Goal: Task Accomplishment & Management: Manage account settings

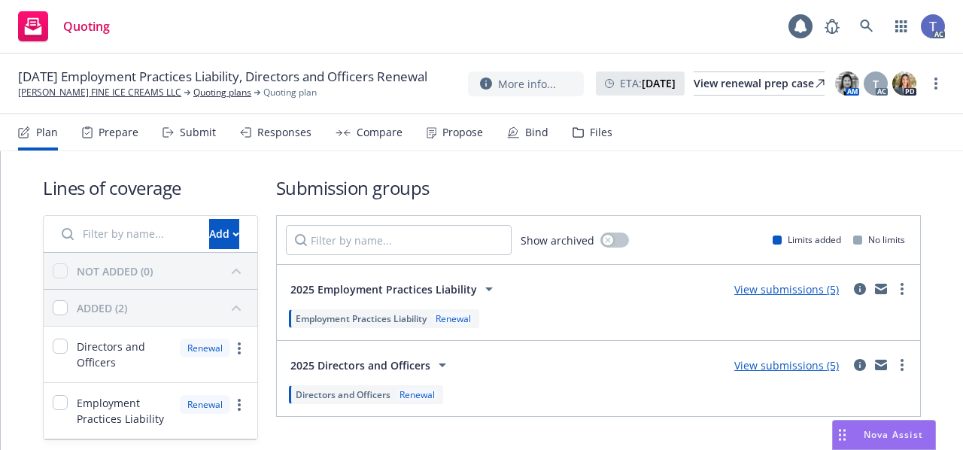
click at [525, 133] on div "Bind" at bounding box center [536, 132] width 23 height 12
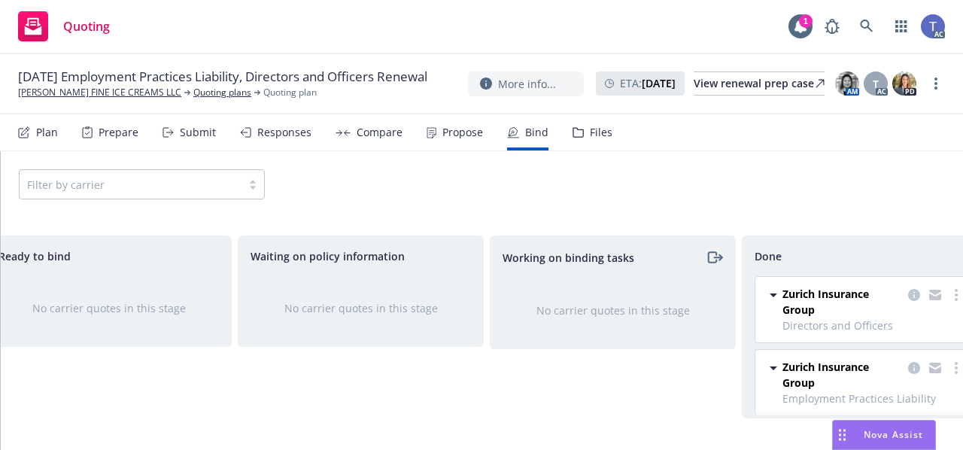
scroll to position [0, 328]
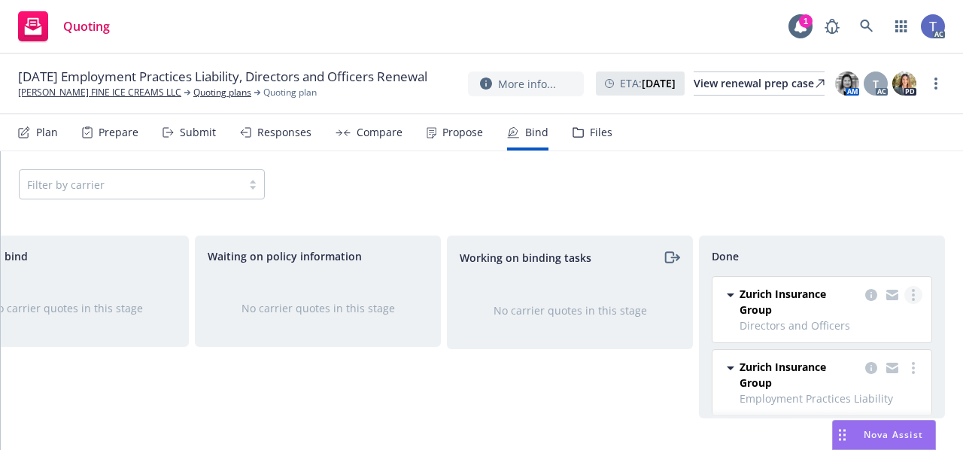
click at [905, 289] on link "more" at bounding box center [914, 295] width 18 height 18
click at [875, 219] on div "Preparing to bind No carrier quotes in this stage Ready to bind No carrier quot…" at bounding box center [482, 331] width 963 height 227
click at [576, 131] on icon at bounding box center [578, 132] width 11 height 11
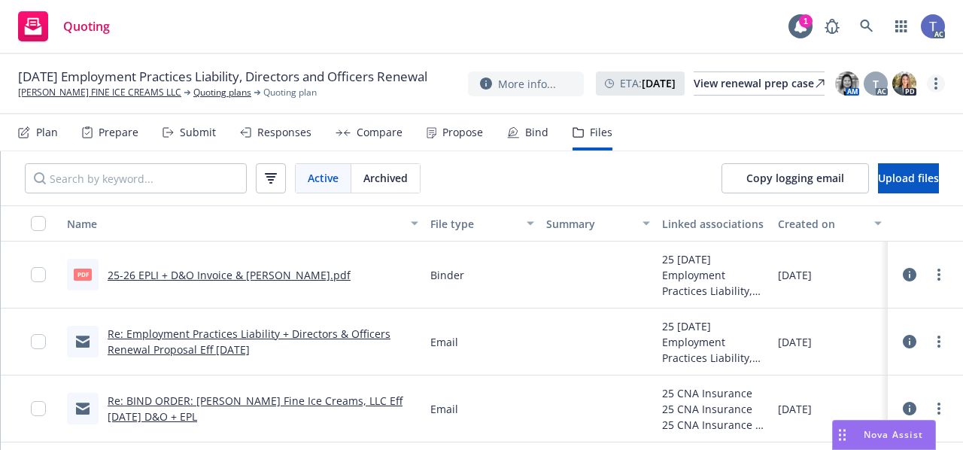
click at [930, 78] on link "more" at bounding box center [936, 84] width 18 height 18
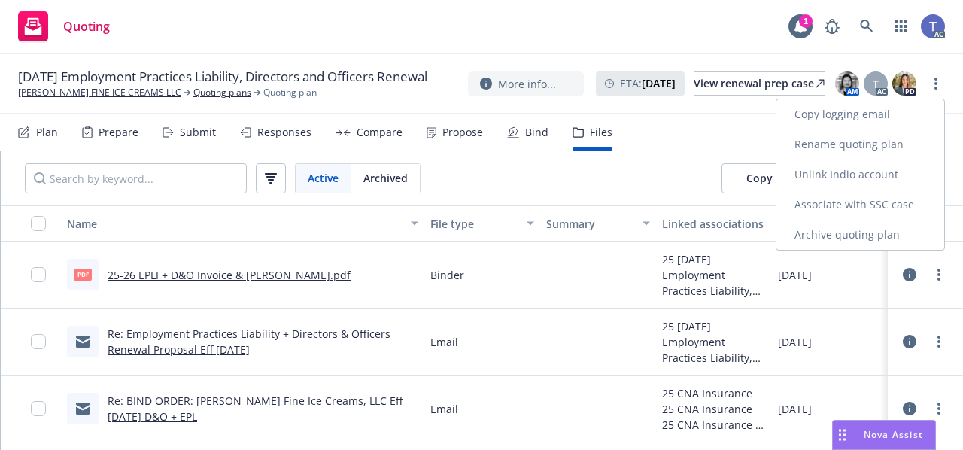
click at [861, 230] on link "Archive quoting plan" at bounding box center [861, 235] width 168 height 30
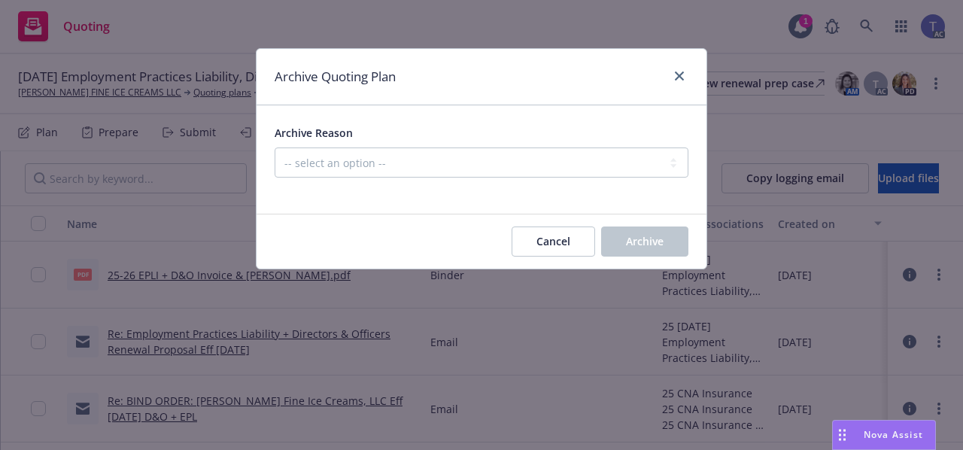
click at [656, 142] on div "Archive Reason -- select an option -- All policies in this renewal plan are aut…" at bounding box center [482, 150] width 414 height 54
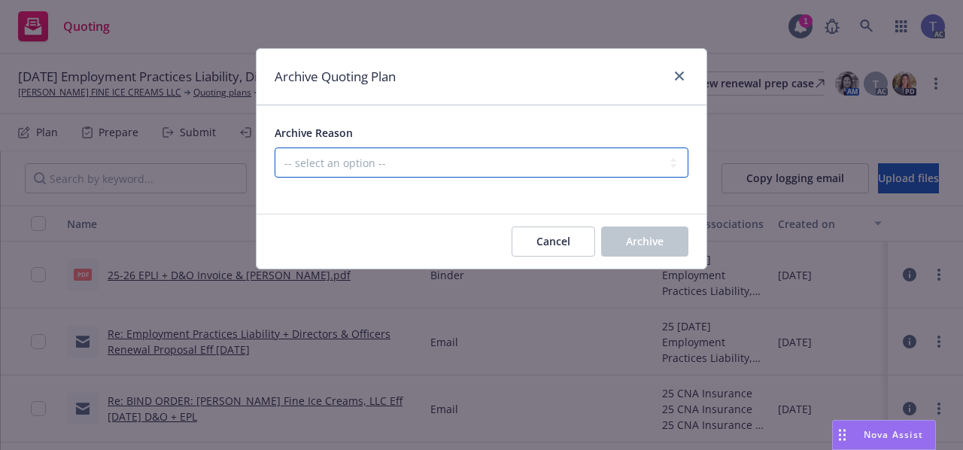
click at [625, 151] on select "-- select an option -- All policies in this renewal plan are auto-renewed Creat…" at bounding box center [482, 163] width 414 height 30
select select "ARCHIVED_RENEWAL_COMPLETED"
click at [275, 148] on select "-- select an option -- All policies in this renewal plan are auto-renewed Creat…" at bounding box center [482, 163] width 414 height 30
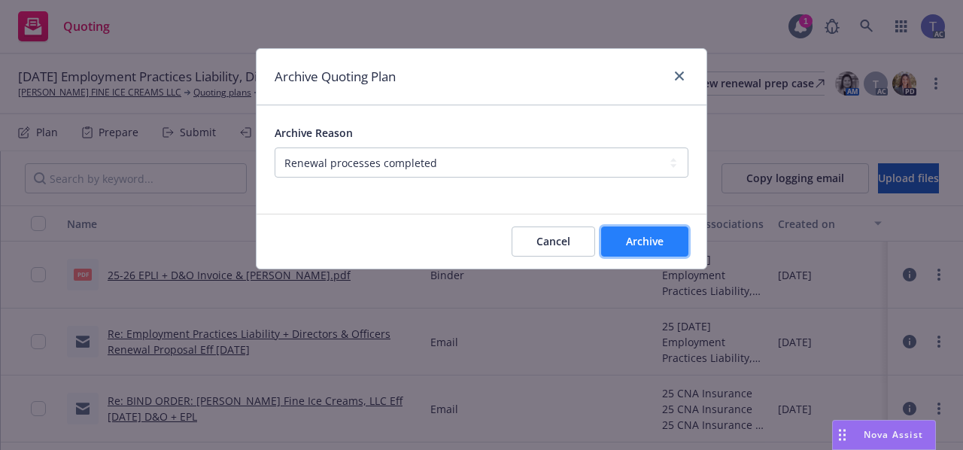
click at [641, 254] on button "Archive" at bounding box center [644, 242] width 87 height 30
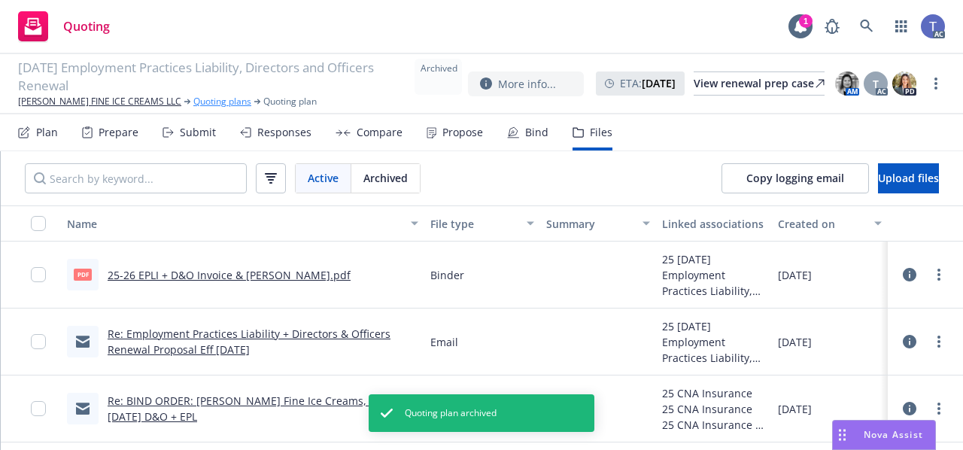
click at [203, 100] on link "Quoting plans" at bounding box center [222, 102] width 58 height 14
